Goal: Check status: Check status

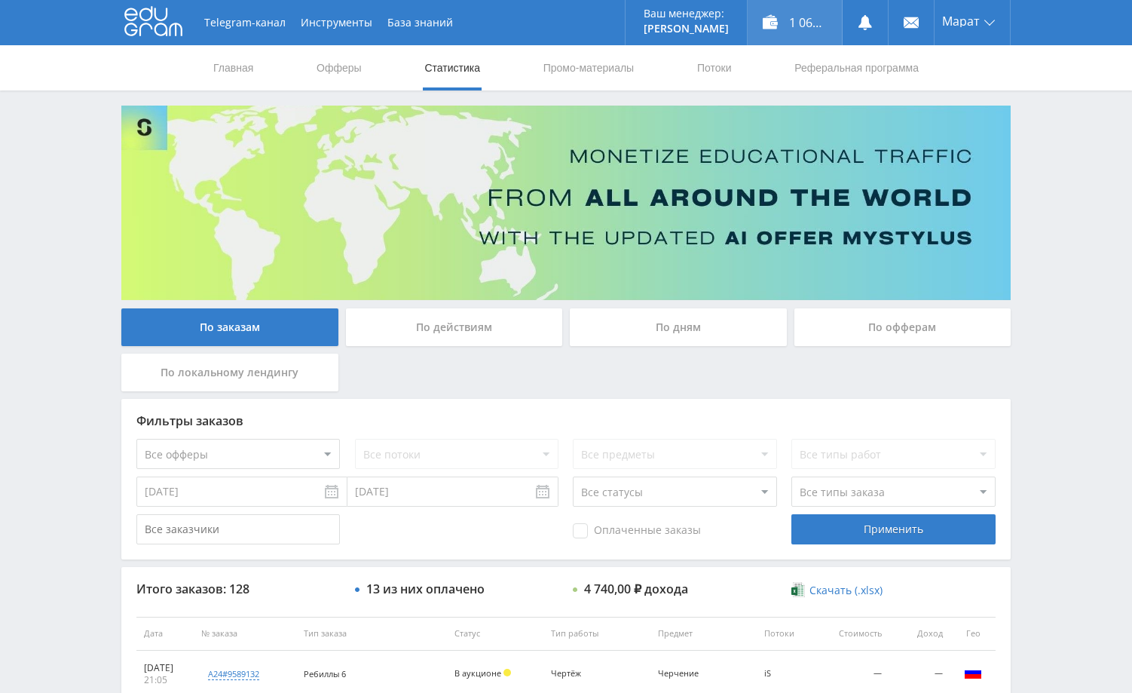
click at [803, 28] on div "1 065,70 ₽" at bounding box center [795, 22] width 94 height 45
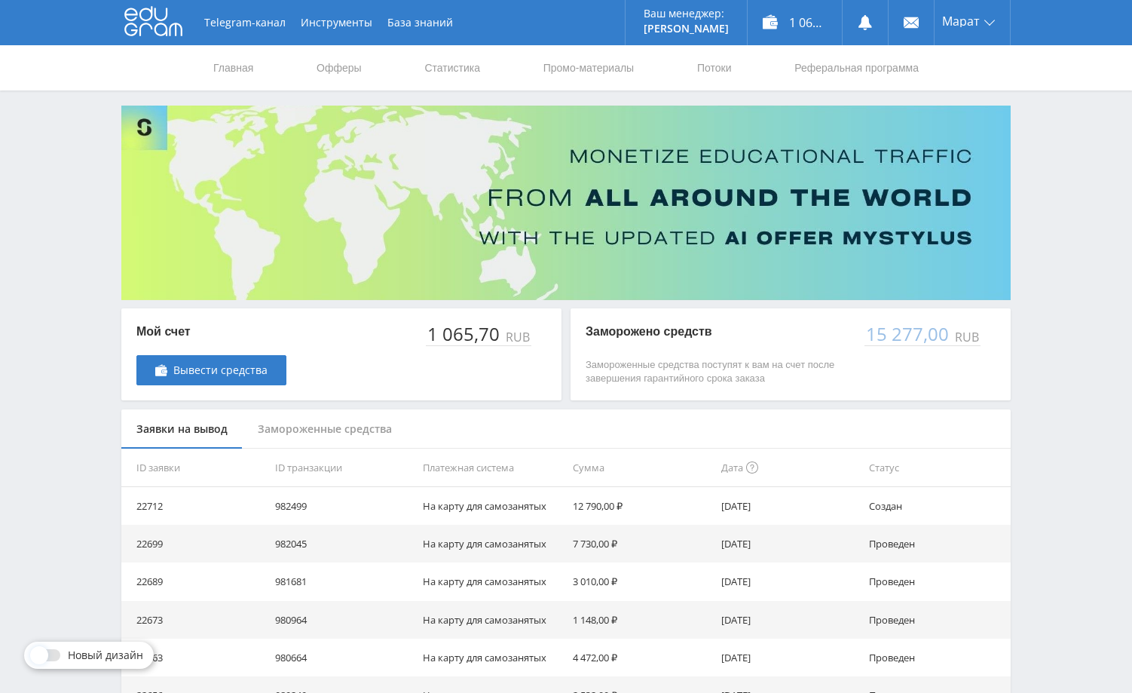
click at [1062, 320] on div "Telegram-канал Инструменты База знаний Ваш менеджер: [PERSON_NAME] Online @edug…" at bounding box center [566, 488] width 1132 height 977
click at [447, 69] on link "Статистика" at bounding box center [452, 67] width 59 height 45
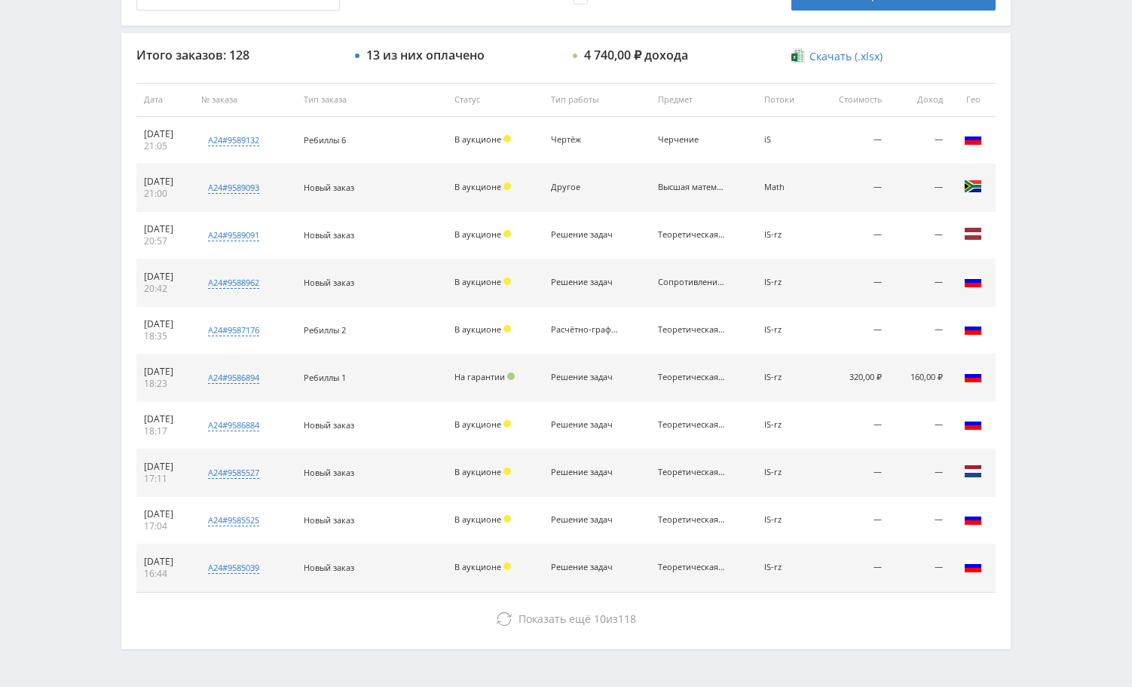
scroll to position [573, 0]
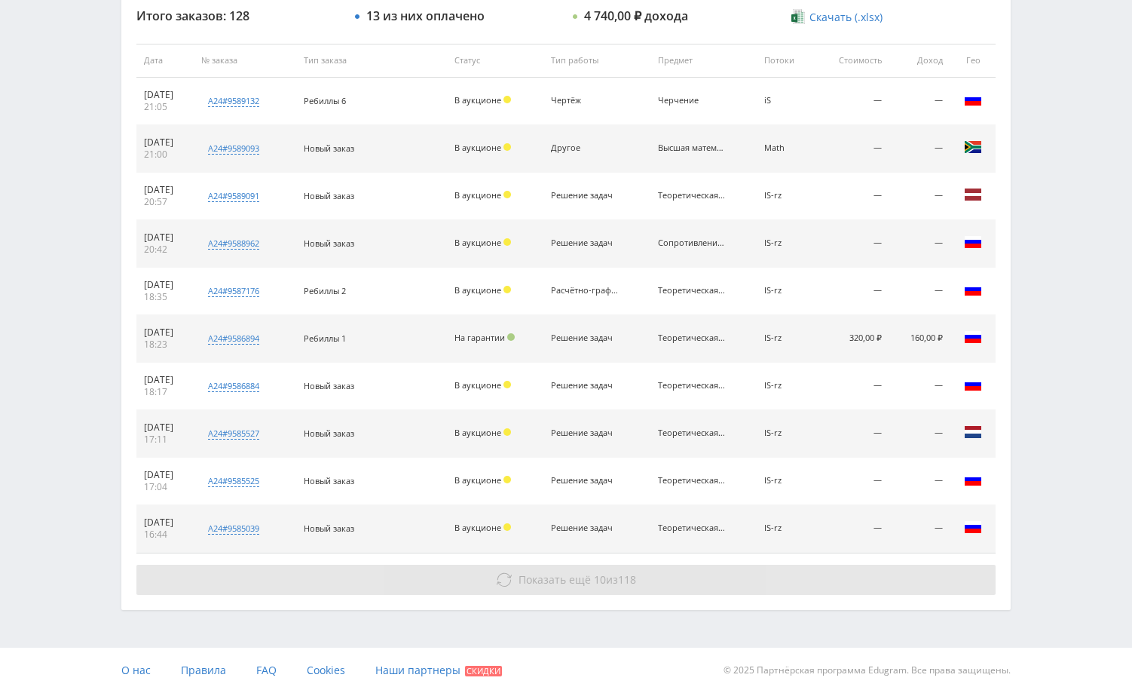
click at [742, 576] on button "Показать ещё 10 из 118" at bounding box center [565, 580] width 859 height 30
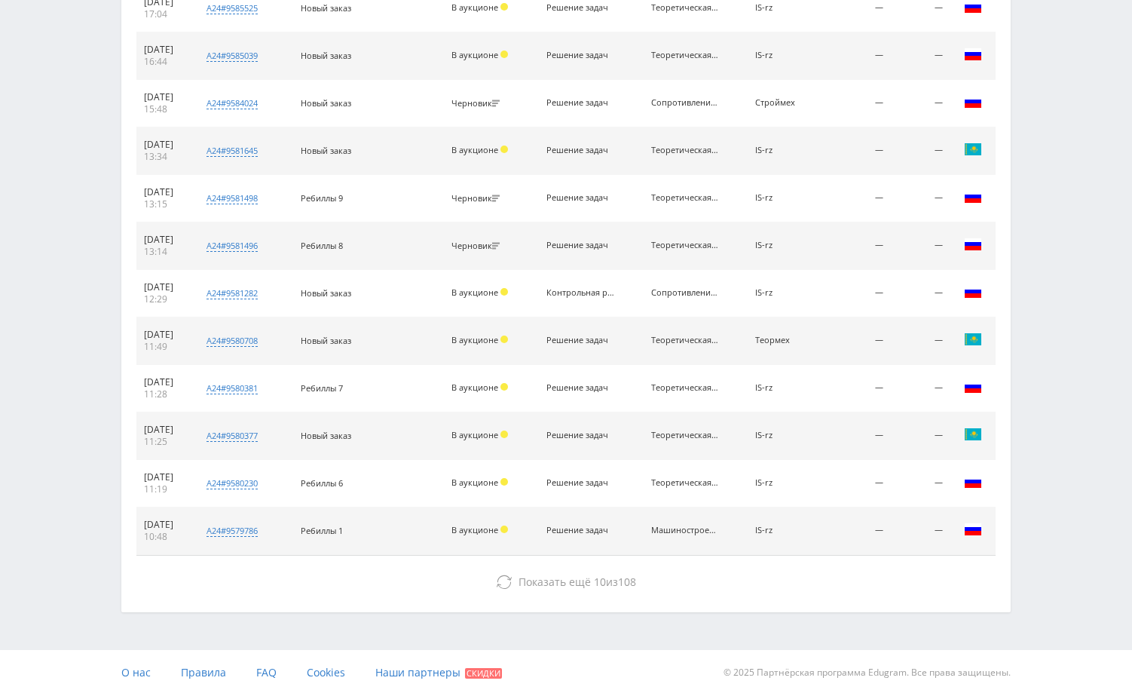
scroll to position [1048, 0]
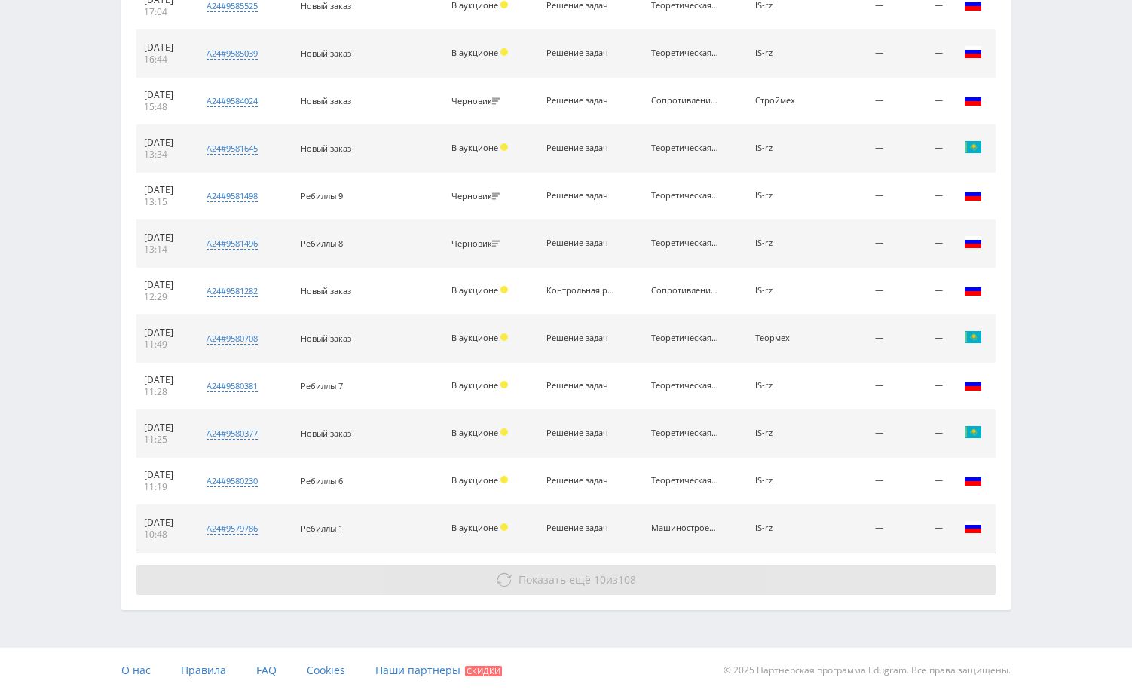
click at [785, 574] on button "Показать ещё 10 из 108" at bounding box center [565, 580] width 859 height 30
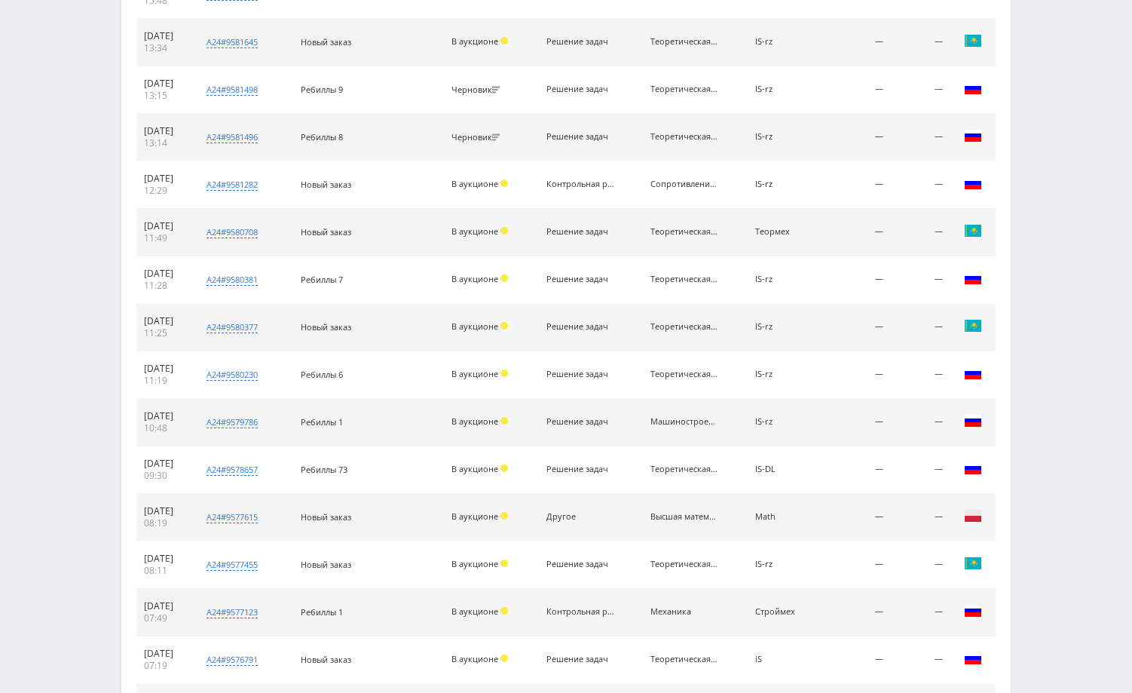
scroll to position [1198, 0]
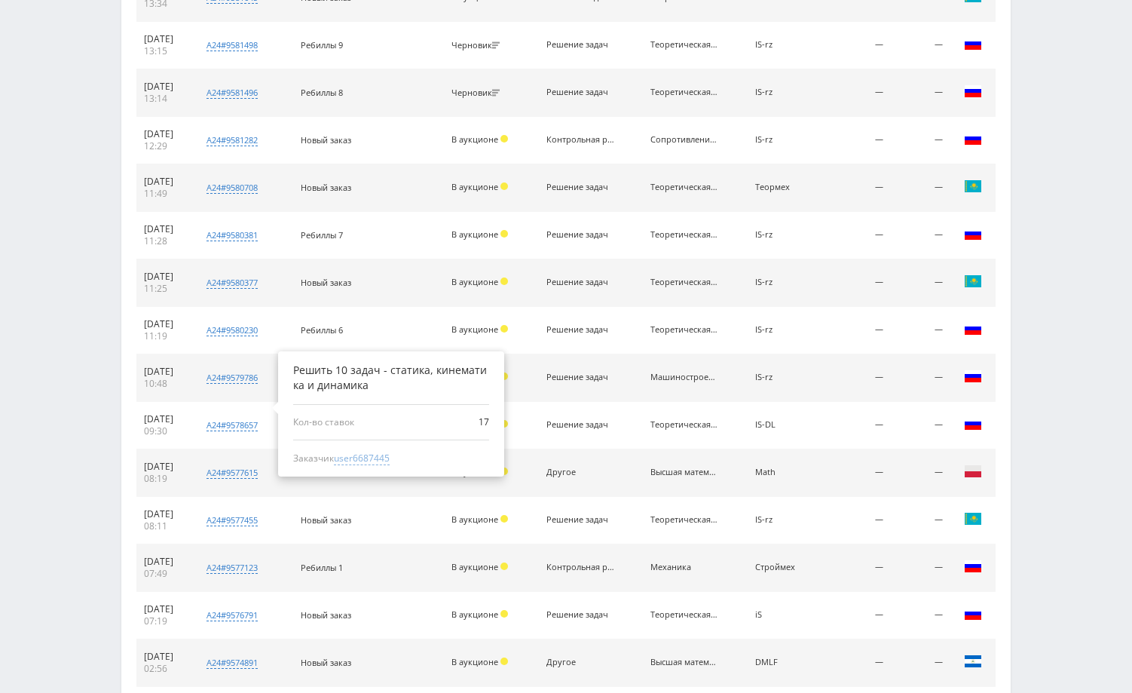
click at [383, 459] on span "user6687445" at bounding box center [362, 458] width 56 height 14
type input "17.09.2024"
type input "user6687445"
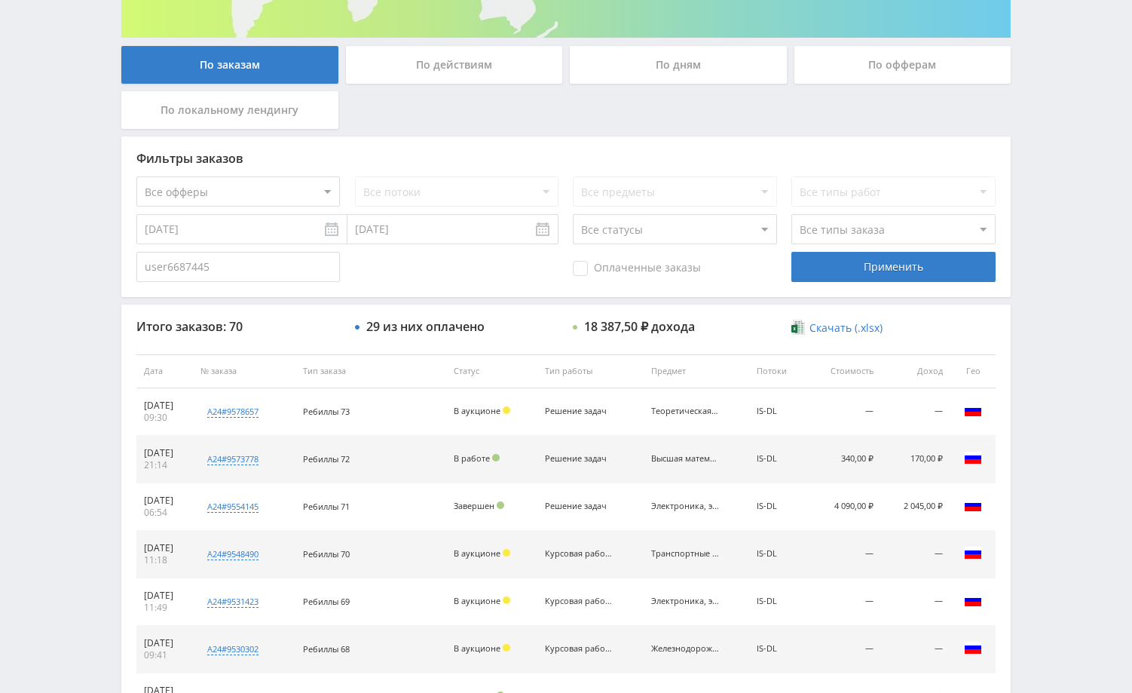
scroll to position [271, 0]
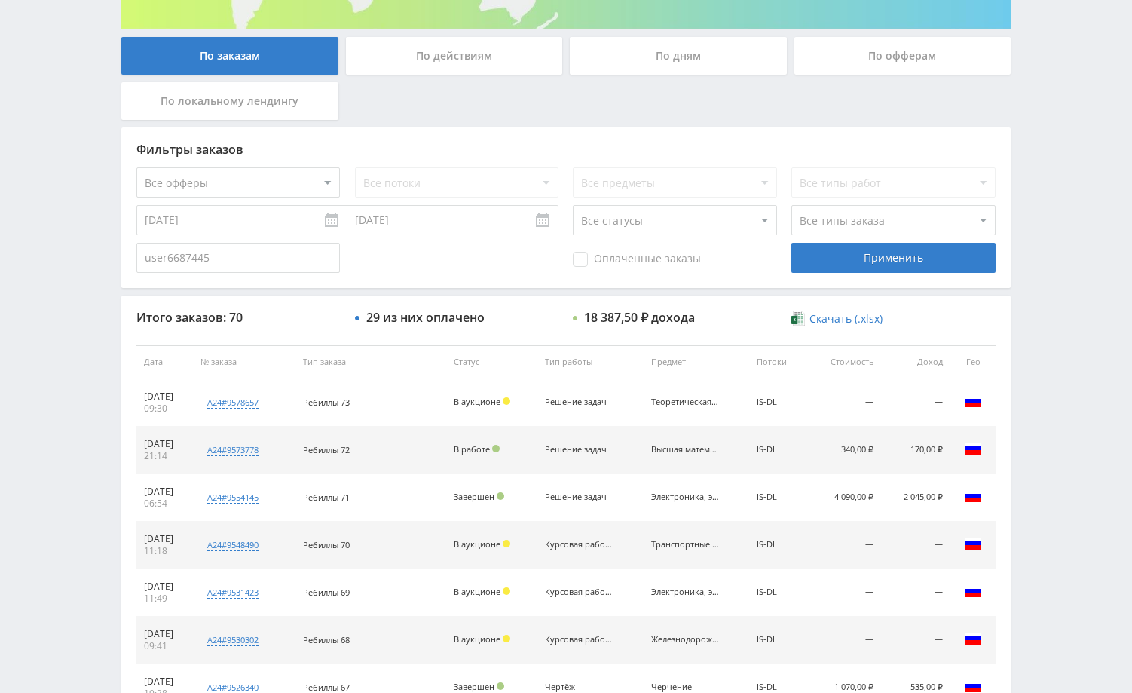
click at [251, 225] on input "17.09.2024" at bounding box center [241, 220] width 211 height 30
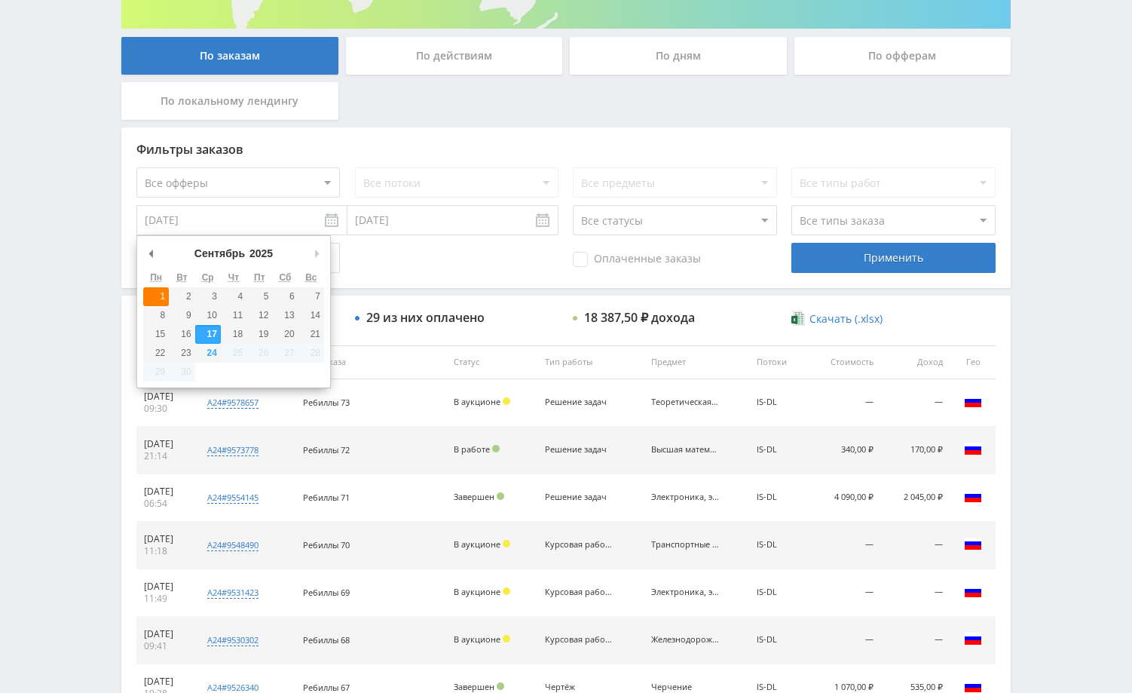
type input "01.09.2025"
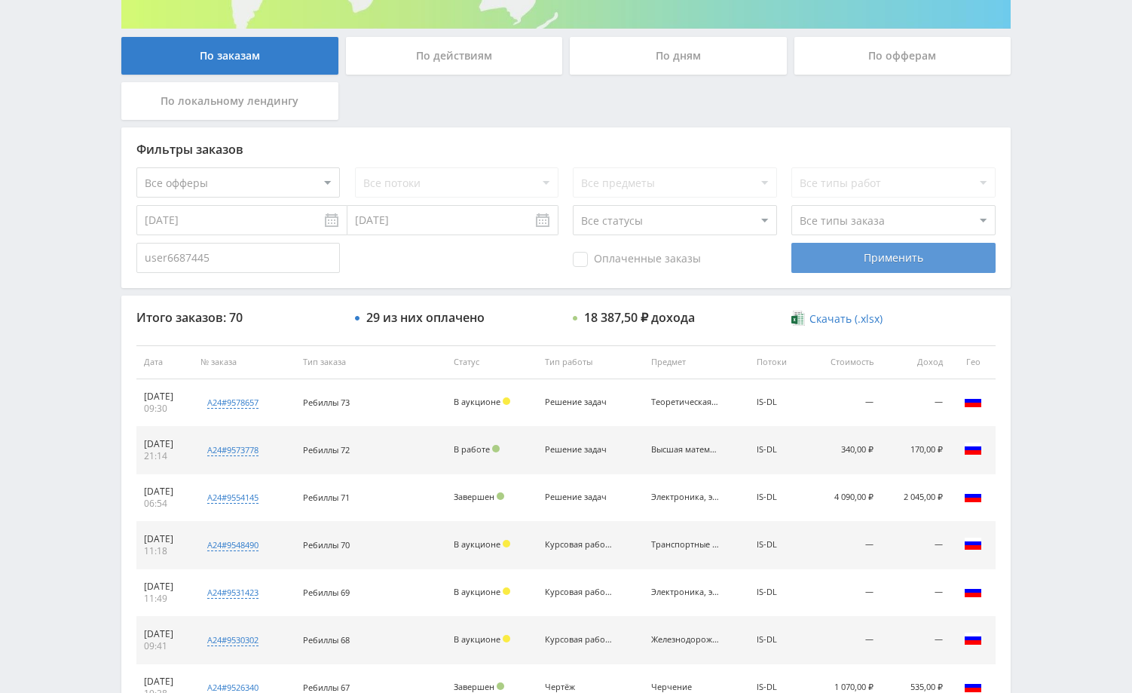
click at [855, 265] on div "Применить" at bounding box center [893, 258] width 204 height 30
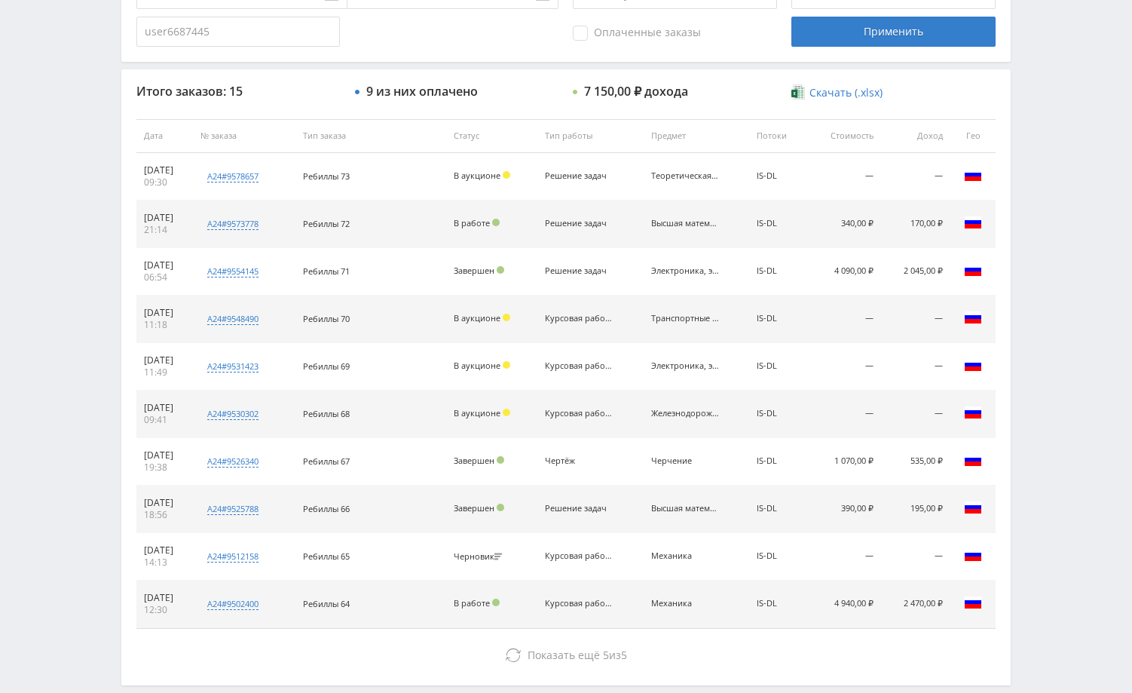
scroll to position [573, 0]
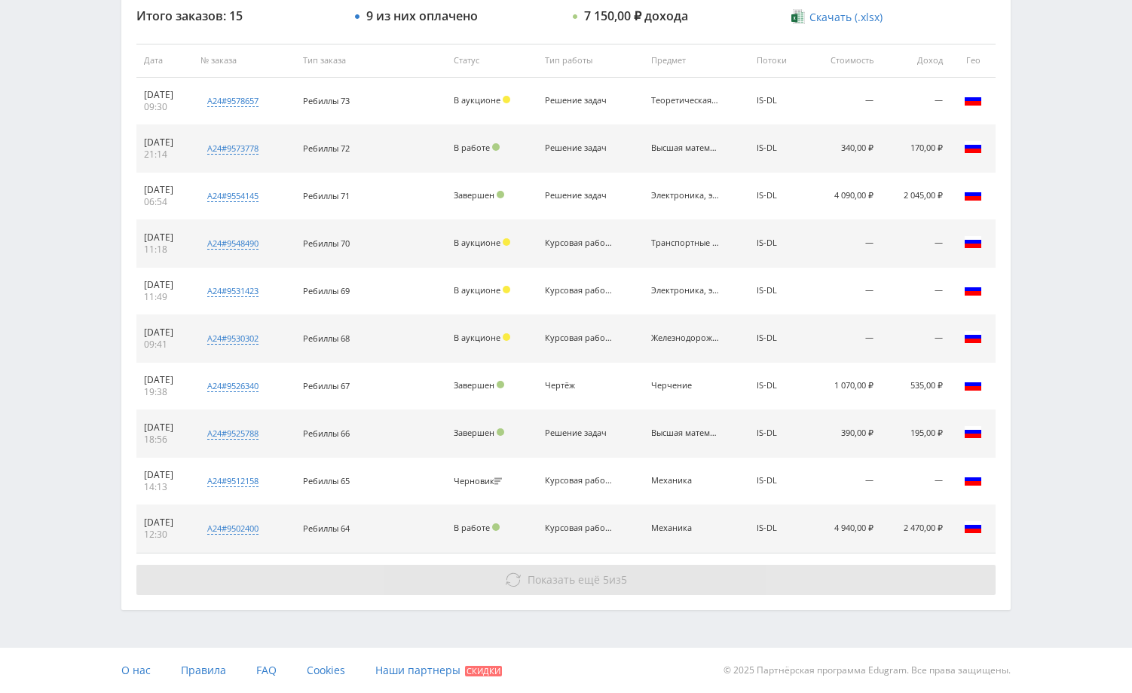
click at [740, 586] on button "Показать ещё 5 из 5" at bounding box center [565, 580] width 859 height 30
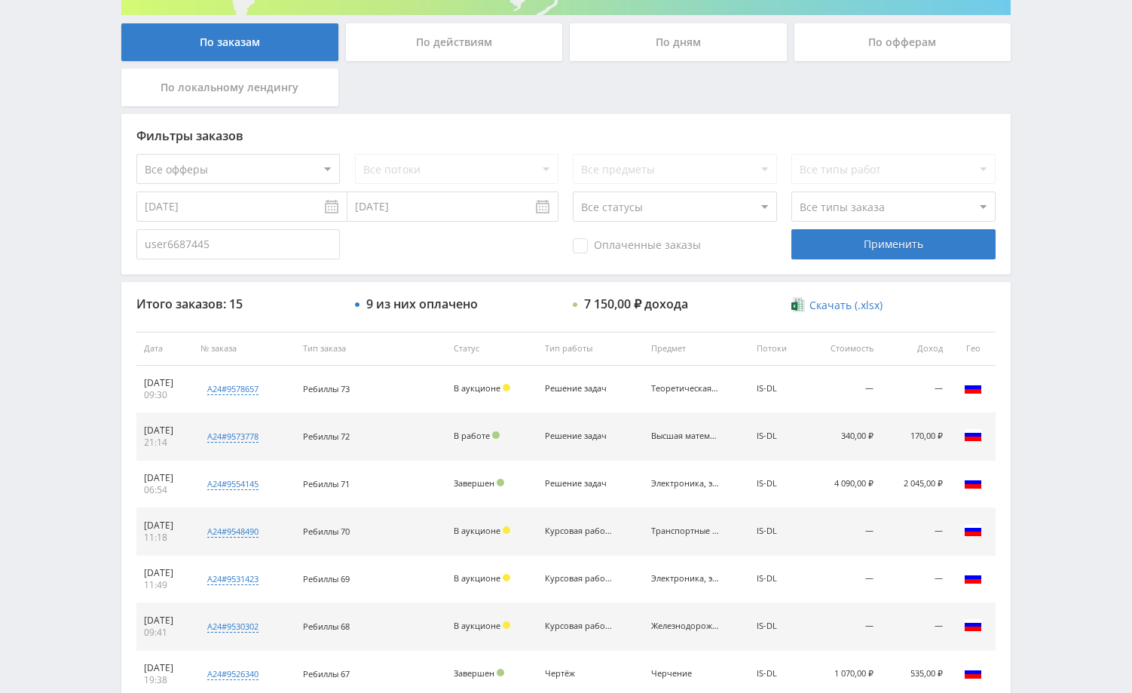
scroll to position [253, 0]
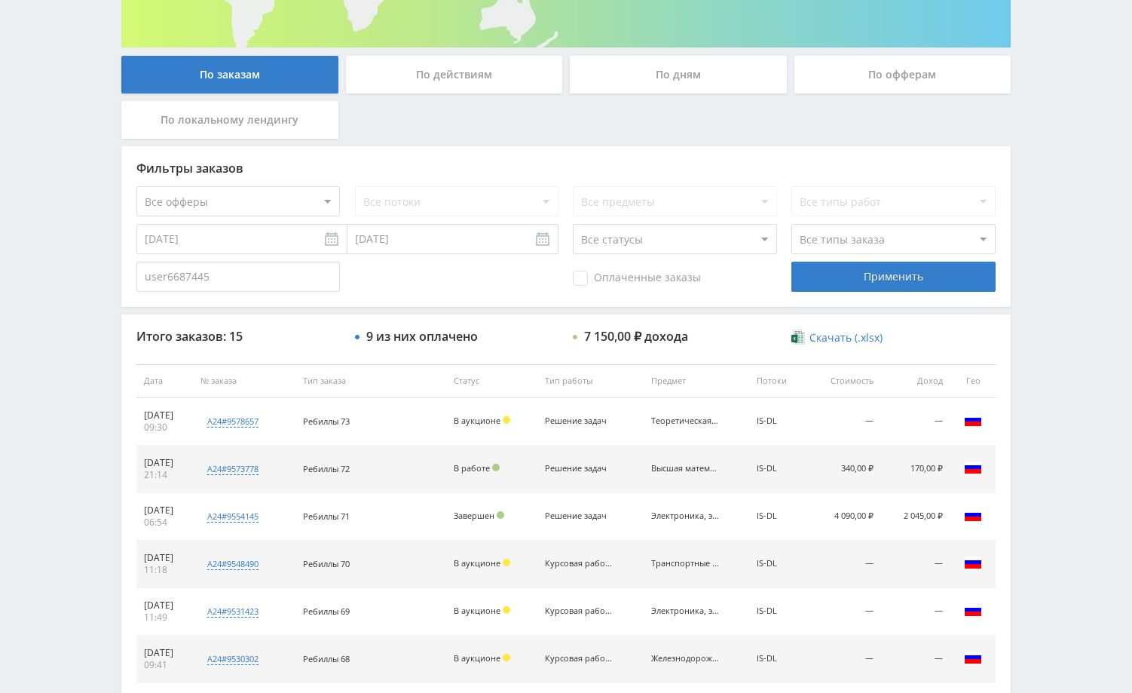
click at [761, 134] on div "По заказам По действиям По дням По офферам По локальному лендингу" at bounding box center [566, 101] width 897 height 90
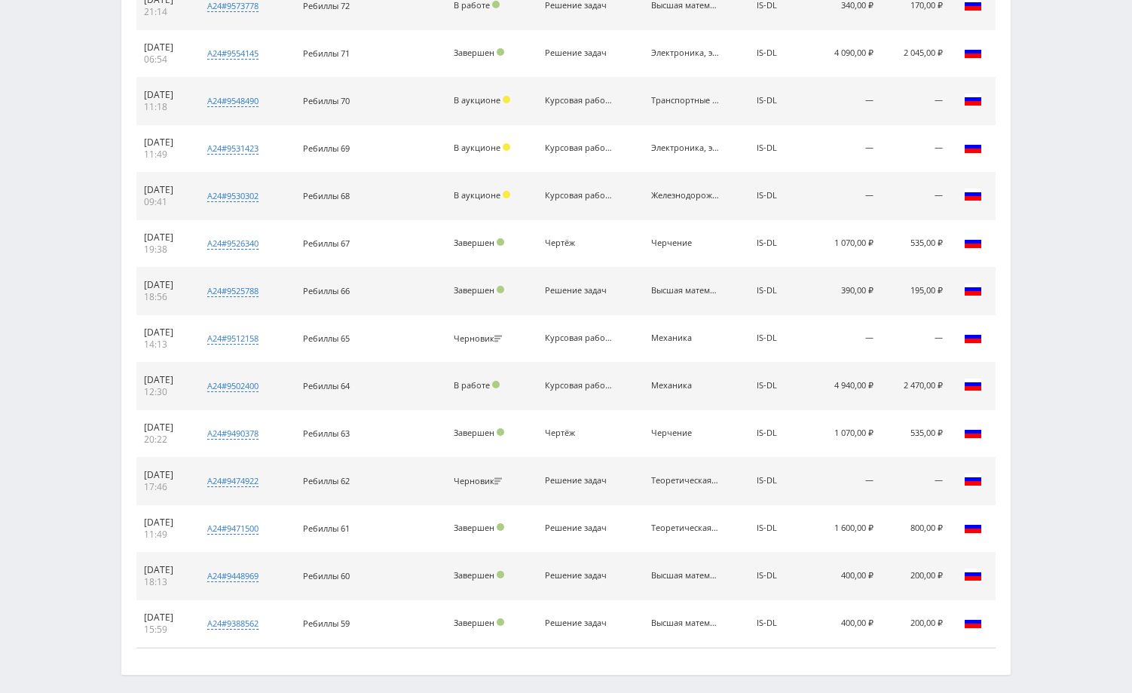
scroll to position [780, 0]
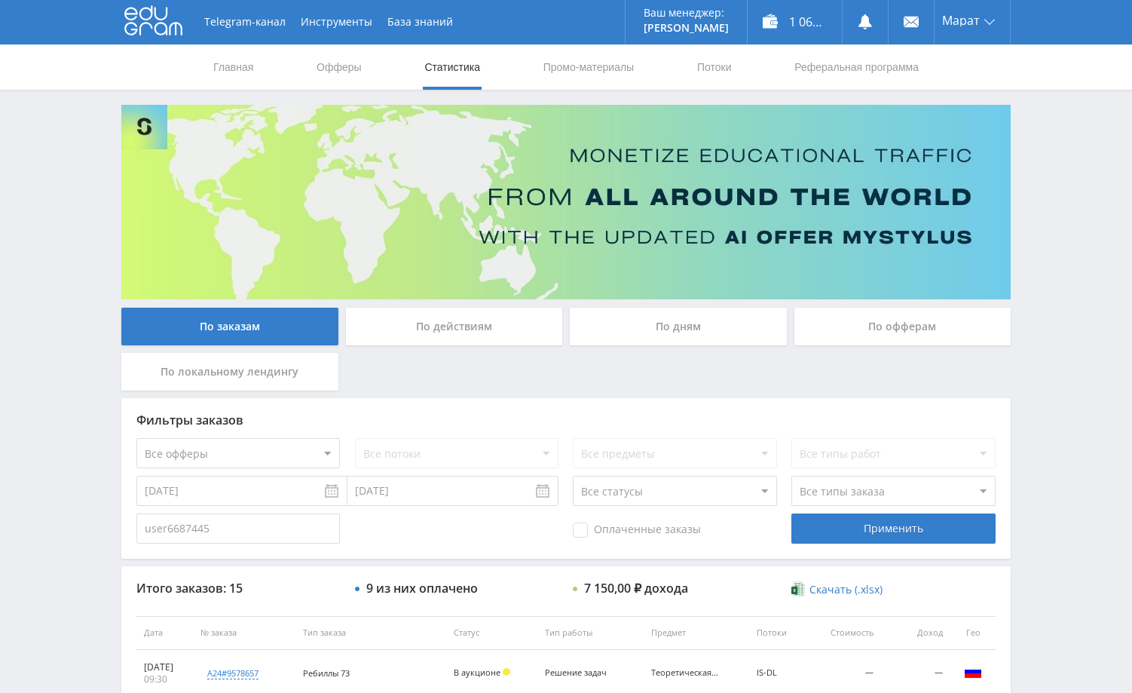
scroll to position [0, 0]
